Goal: Transaction & Acquisition: Purchase product/service

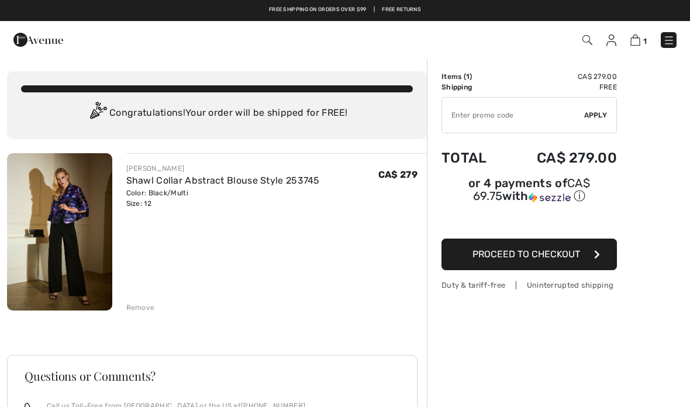
click at [540, 258] on span "Proceed to Checkout" at bounding box center [526, 254] width 108 height 11
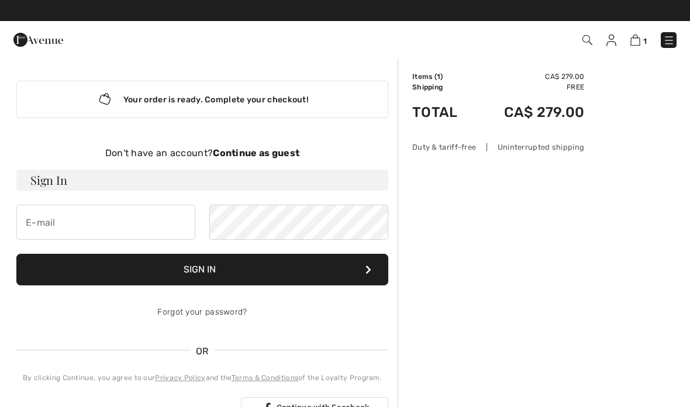
click at [287, 151] on strong "Continue as guest" at bounding box center [256, 152] width 87 height 11
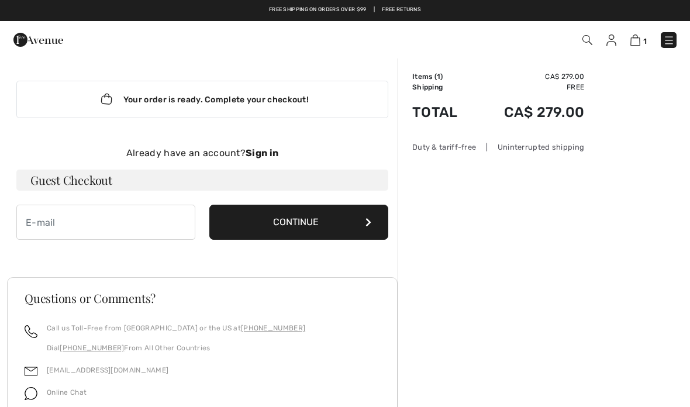
click at [270, 157] on strong "Sign in" at bounding box center [262, 152] width 33 height 11
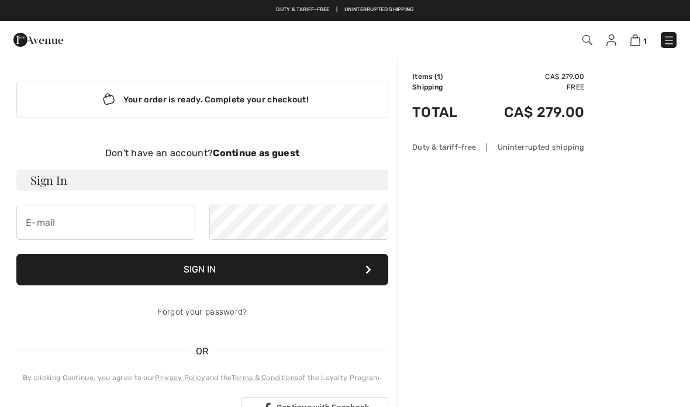
click at [283, 150] on strong "Continue as guest" at bounding box center [256, 152] width 87 height 11
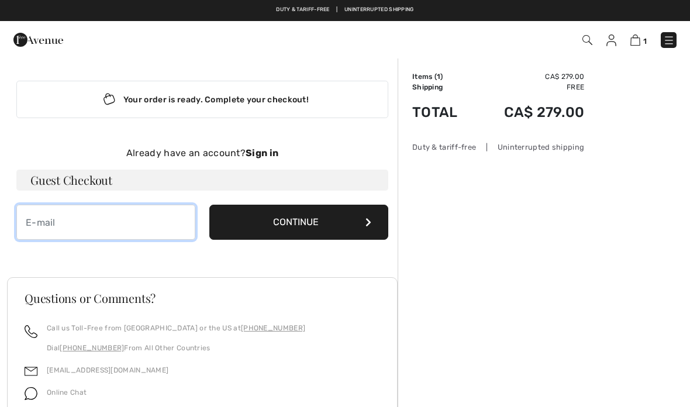
click at [103, 225] on input "email" at bounding box center [105, 222] width 179 height 35
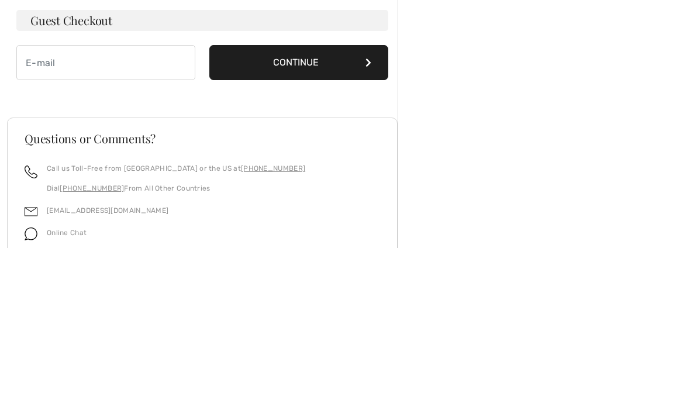
type input "[EMAIL_ADDRESS][DOMAIN_NAME]"
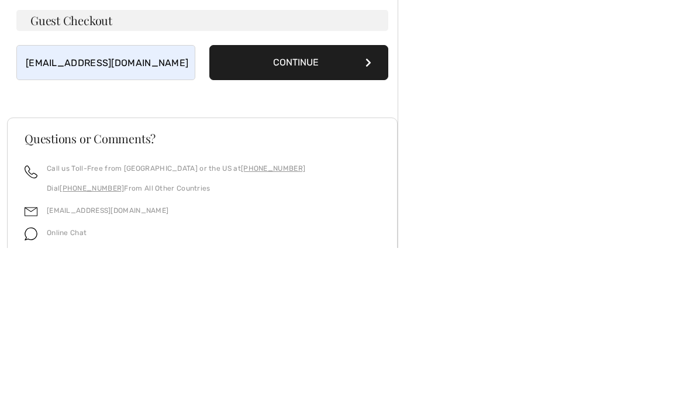
scroll to position [127, 0]
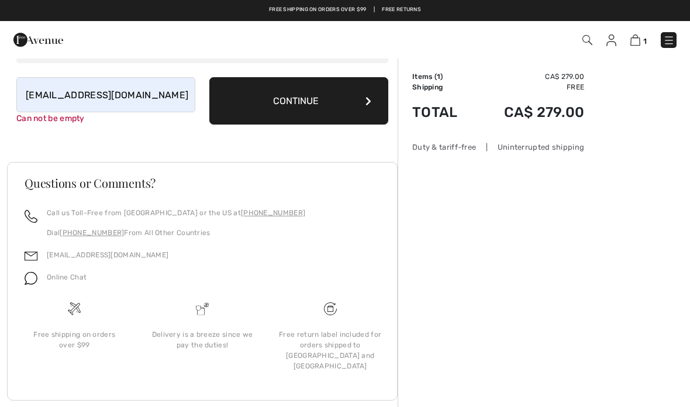
click at [336, 98] on button "Continue" at bounding box center [298, 100] width 179 height 47
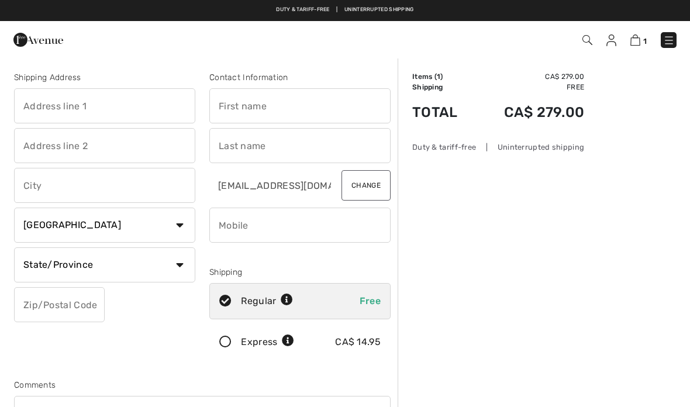
click at [132, 107] on input "text" at bounding box center [104, 105] width 181 height 35
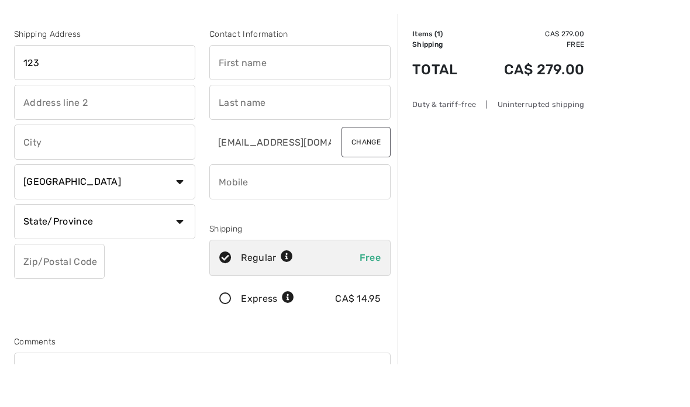
type input "[STREET_ADDRESS]"
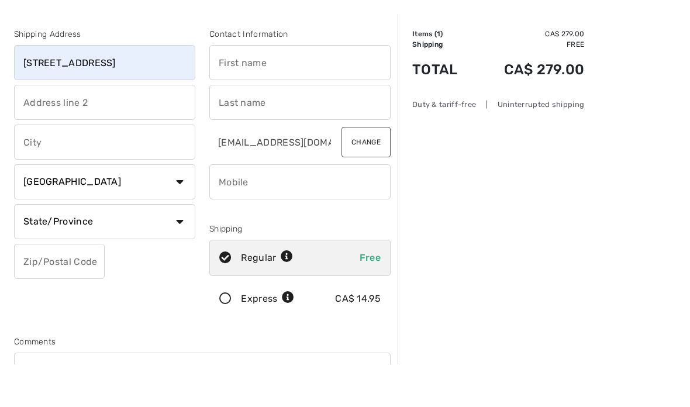
type input "Nepean"
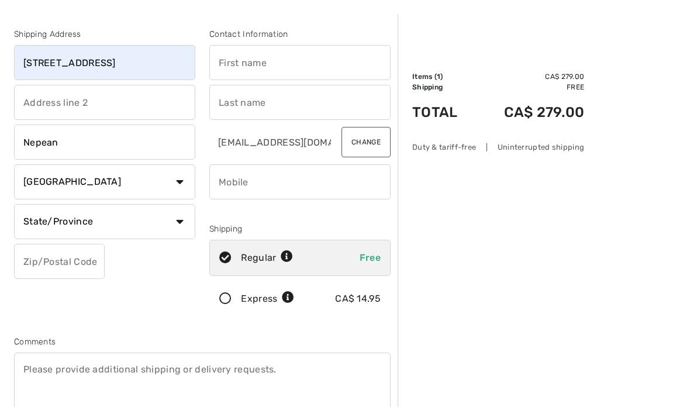
select select "ON"
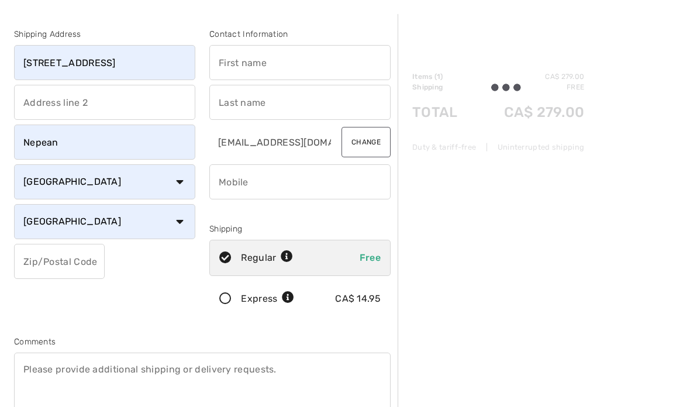
type input "K2G6C3"
type input "Loredana"
type input "Panuccio"
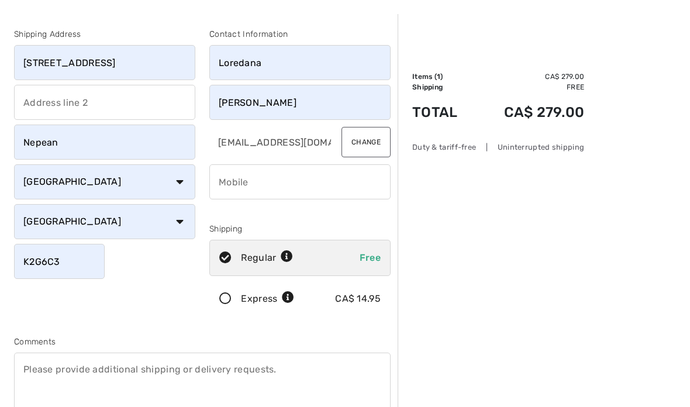
type input "6138846689"
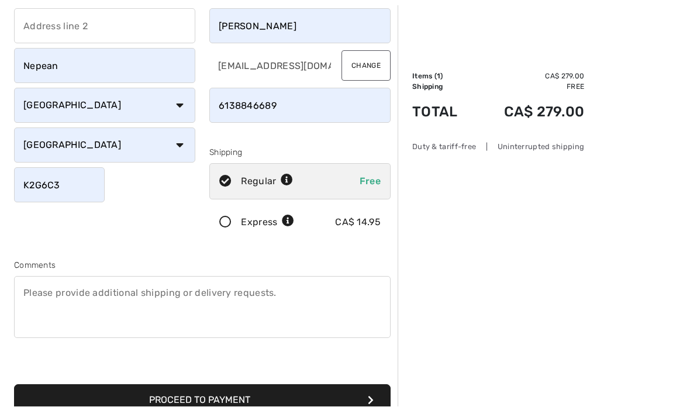
scroll to position [120, 0]
click at [245, 399] on button "Proceed to Payment" at bounding box center [202, 400] width 377 height 32
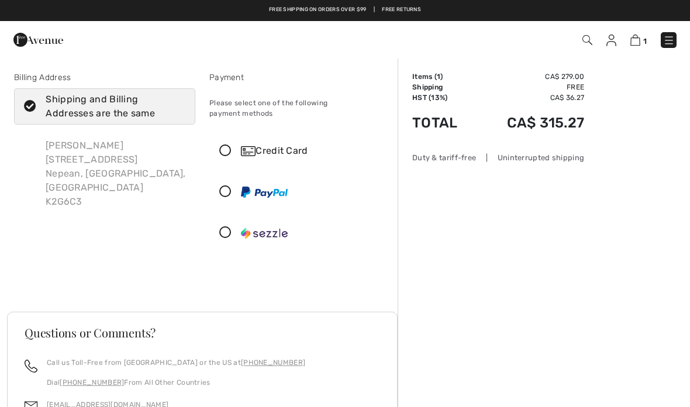
click at [230, 145] on icon at bounding box center [225, 151] width 31 height 12
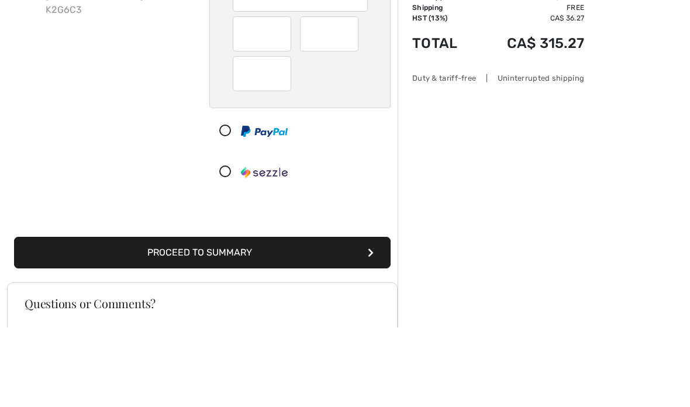
scroll to position [192, 0]
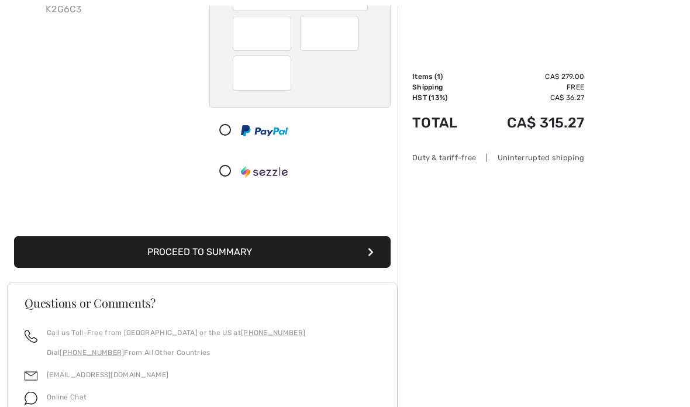
click at [291, 239] on button "Proceed to Summary" at bounding box center [202, 252] width 377 height 32
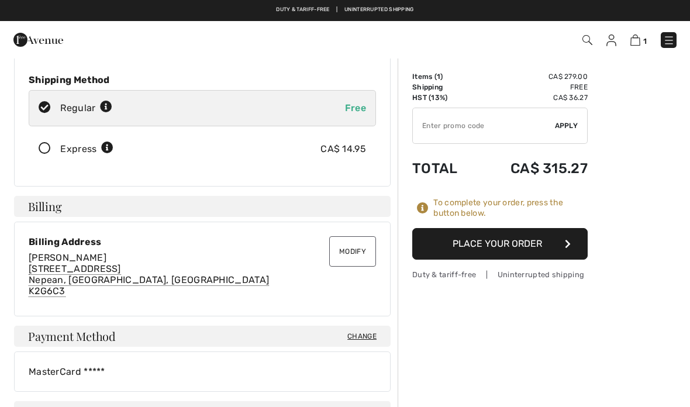
scroll to position [154, 0]
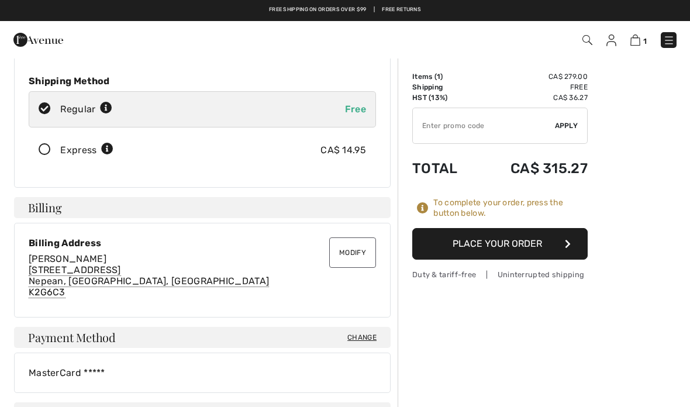
click at [509, 248] on button "Place Your Order" at bounding box center [499, 244] width 175 height 32
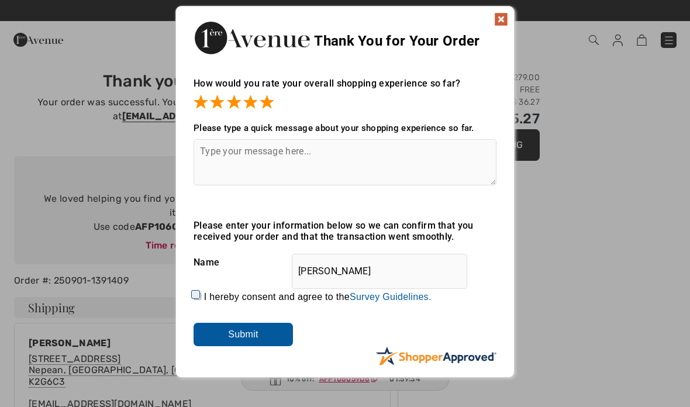
click at [270, 332] on input "Submit" at bounding box center [243, 334] width 99 height 23
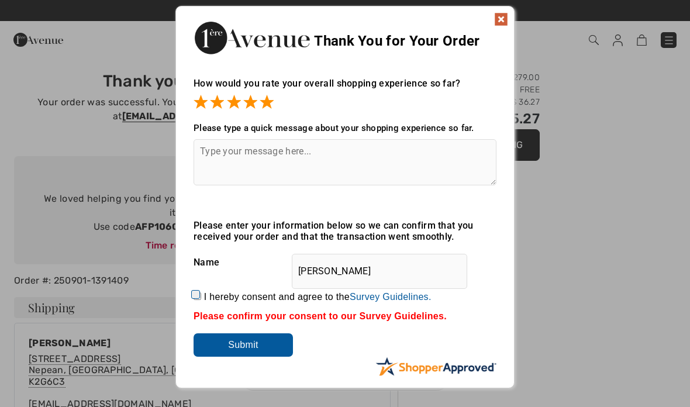
click at [503, 13] on img at bounding box center [501, 19] width 14 height 14
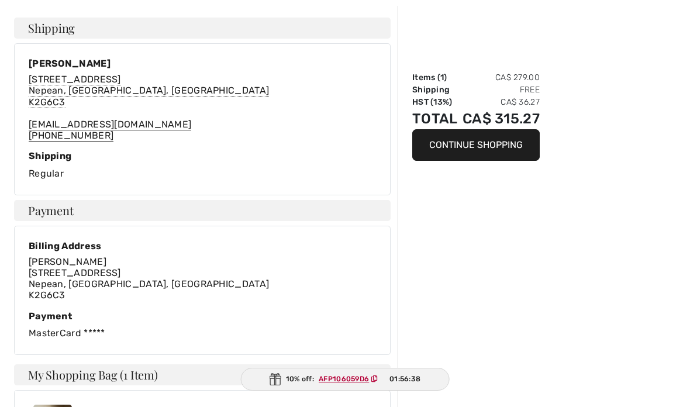
scroll to position [282, 0]
